Goal: Task Accomplishment & Management: Manage account settings

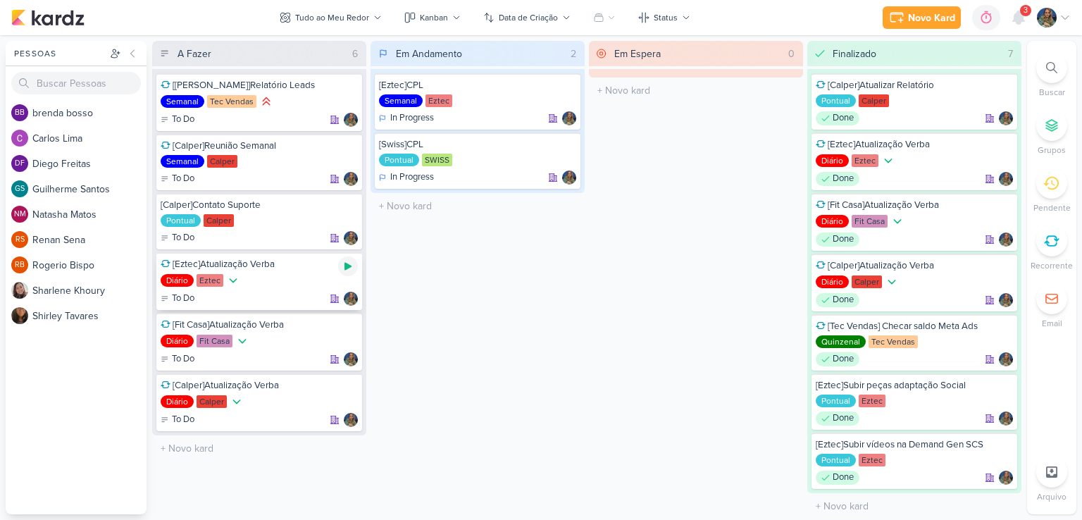
click at [348, 264] on icon at bounding box center [348, 267] width 7 height 8
click at [1024, 17] on icon at bounding box center [1018, 17] width 17 height 17
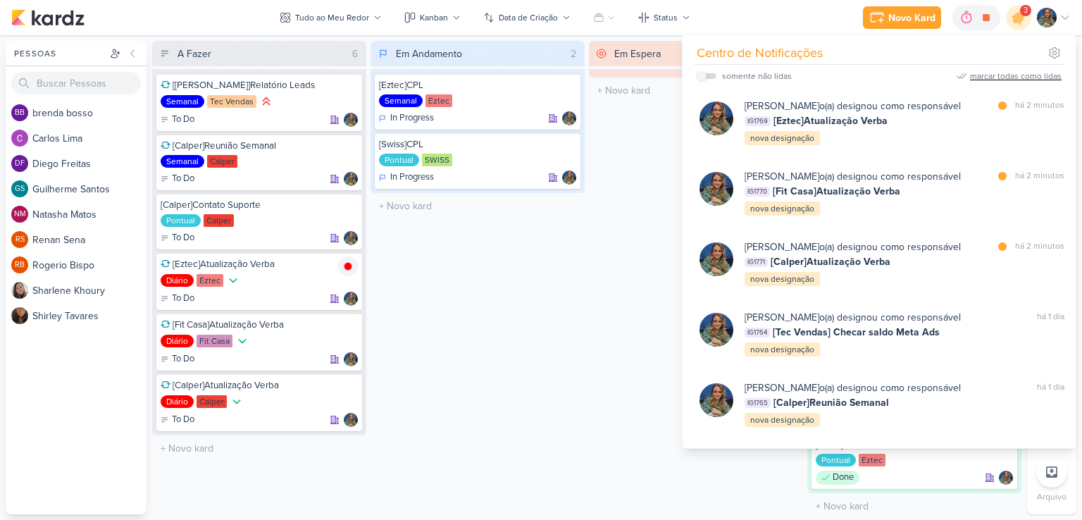
click at [1010, 74] on div "marcar todas como lidas" at bounding box center [1016, 76] width 92 height 13
click at [638, 273] on div "Em Espera 0 O título do kard deve ter menos que 100 caracteres" at bounding box center [696, 277] width 214 height 473
